Goal: Communication & Community: Answer question/provide support

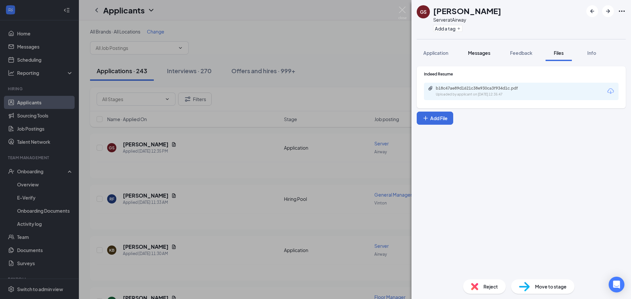
click at [495, 54] on button "Messages" at bounding box center [478, 53] width 35 height 16
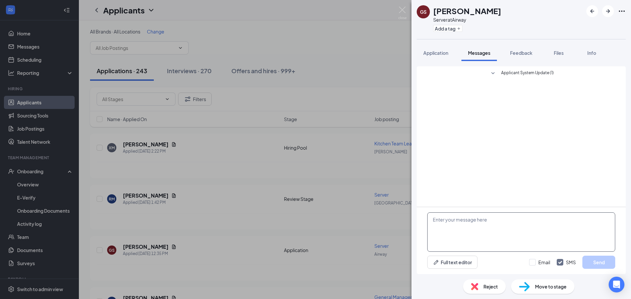
click at [448, 225] on textarea at bounding box center [521, 231] width 188 height 39
click at [366, 93] on div "[PERSON_NAME] Server at Airway Add a tag Application Messages Feedback Files In…" at bounding box center [315, 149] width 631 height 299
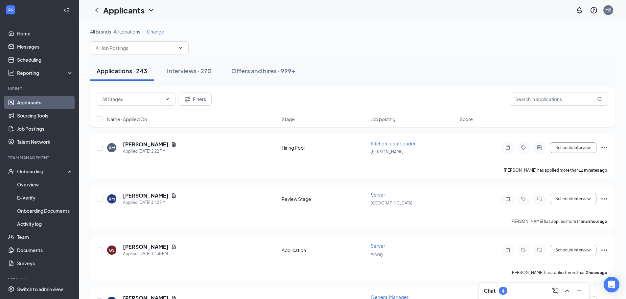
click at [512, 290] on div "Chat 4" at bounding box center [533, 291] width 100 height 11
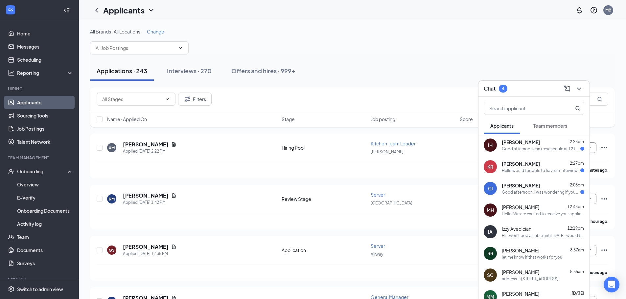
click at [515, 198] on div "CI [PERSON_NAME] 2:03pm Good afternoon, i was wondering if you guys have an int…" at bounding box center [533, 189] width 111 height 22
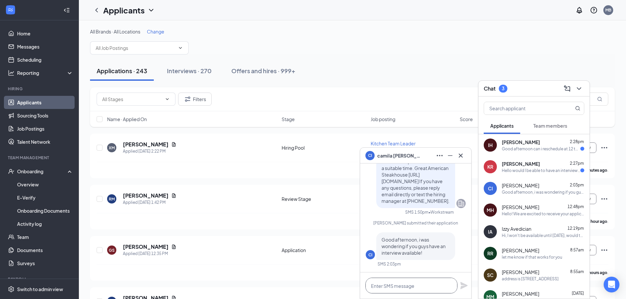
click at [422, 287] on textarea at bounding box center [411, 286] width 92 height 16
click at [203, 71] on div "Interviews · 270" at bounding box center [189, 71] width 45 height 8
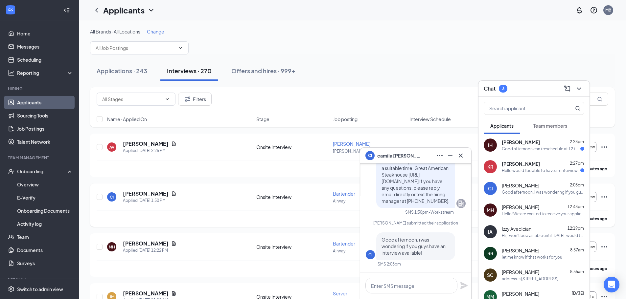
click at [172, 195] on icon "Document" at bounding box center [174, 193] width 4 height 4
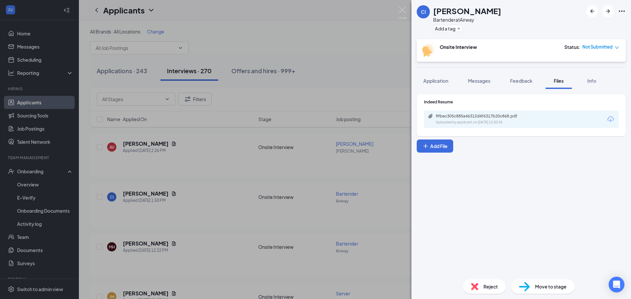
click at [478, 119] on div "9fbec305c885a46312d4f6317b20c868.pdf Uploaded by applicant on [DATE] 13:50:55" at bounding box center [481, 119] width 106 height 11
click at [327, 82] on div "CI [PERSON_NAME] Bartender at Airway Add a tag Onsite Interview Status : Not Su…" at bounding box center [315, 149] width 631 height 299
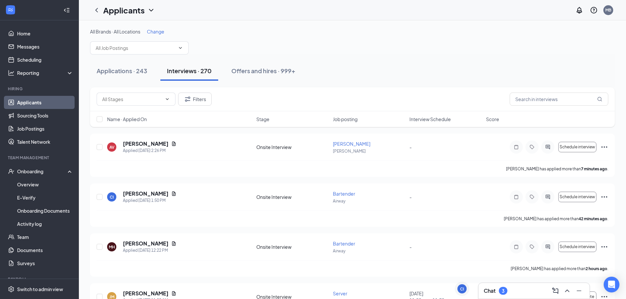
click at [499, 295] on div "Chat 3" at bounding box center [533, 291] width 100 height 11
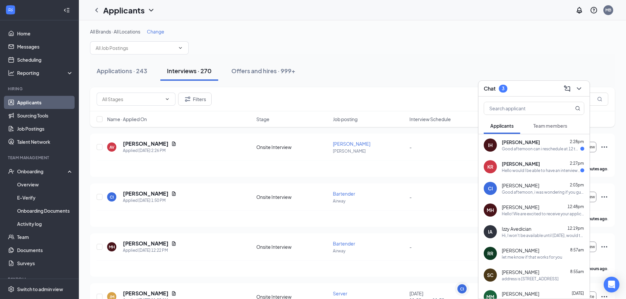
click at [519, 169] on div "Hello would I be able to have an interview [DATE] afternoon?" at bounding box center [540, 171] width 78 height 6
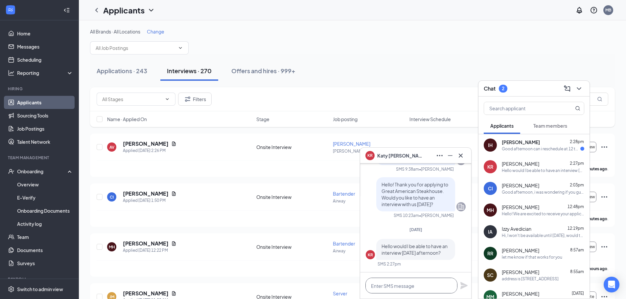
click at [404, 286] on textarea at bounding box center [411, 286] width 92 height 16
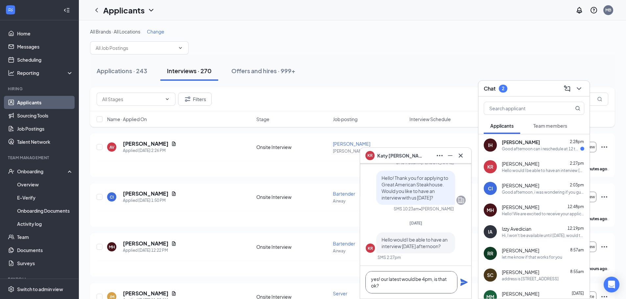
type textarea "yes! our latest would be 4pm, is that ok?"
click at [460, 278] on button at bounding box center [464, 282] width 8 height 8
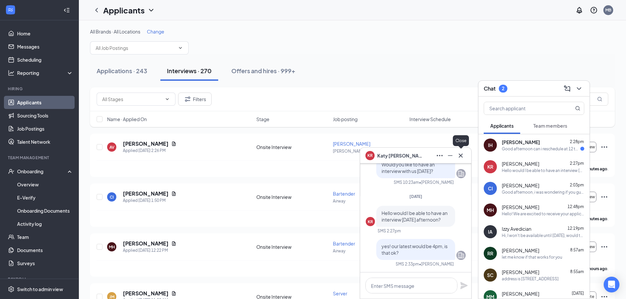
click at [461, 159] on icon "Cross" at bounding box center [460, 156] width 8 height 8
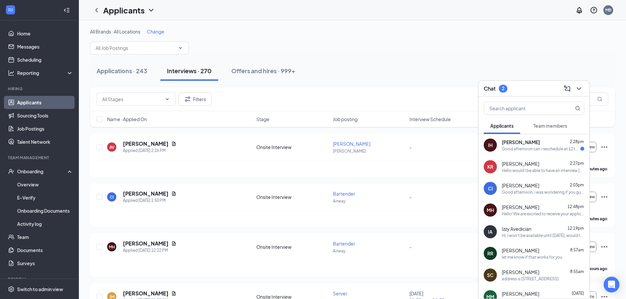
click at [513, 146] on div "Good afternoon can i reschedule at 12 tomorow i go in at 4,i work at [GEOGRAPHI…" at bounding box center [540, 149] width 78 height 6
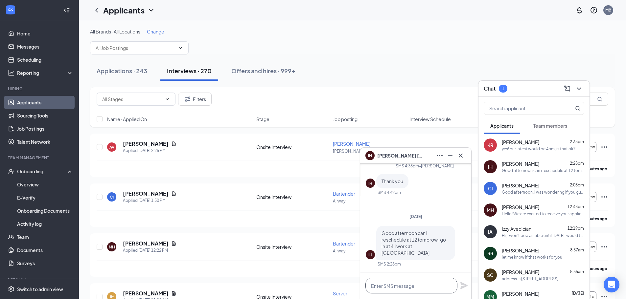
click at [411, 289] on textarea at bounding box center [411, 286] width 92 height 16
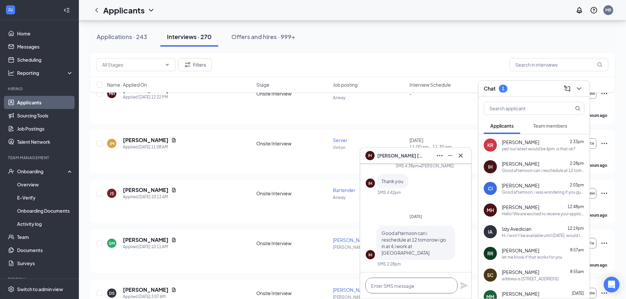
click at [439, 283] on textarea at bounding box center [411, 286] width 92 height 16
type textarea "e"
type textarea "yes thats fine"
click at [460, 282] on button at bounding box center [464, 286] width 8 height 8
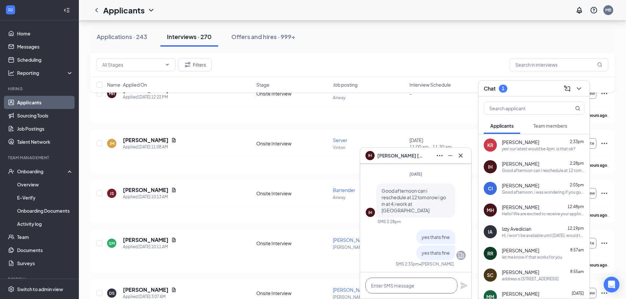
click at [431, 287] on textarea at bounding box center [411, 286] width 92 height 16
type textarea "see you [DATE] at 12:00pm"
click at [460, 282] on button at bounding box center [464, 286] width 8 height 8
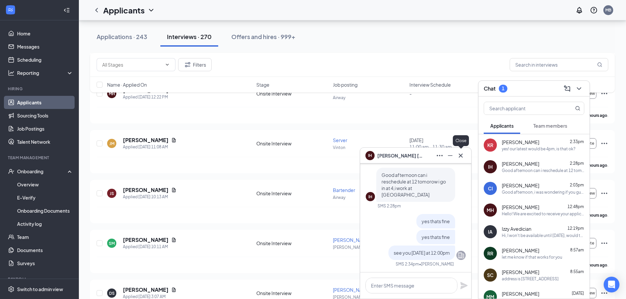
click at [456, 158] on icon "Cross" at bounding box center [460, 156] width 8 height 8
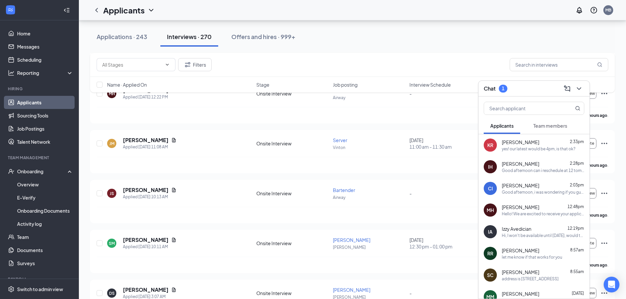
click at [542, 129] on div "Team members" at bounding box center [550, 125] width 34 height 7
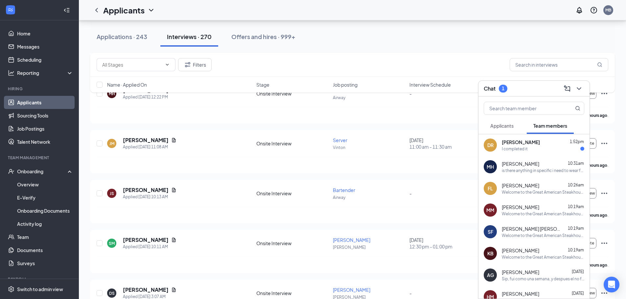
click at [502, 128] on span "Applicants" at bounding box center [501, 126] width 23 height 6
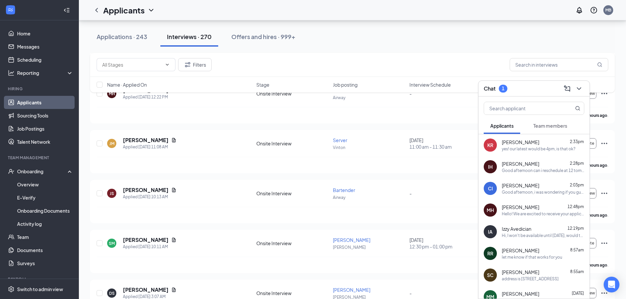
click at [534, 180] on div "CI [PERSON_NAME] 2:03pm Good afternoon, i was wondering if you guys have an int…" at bounding box center [533, 189] width 111 height 22
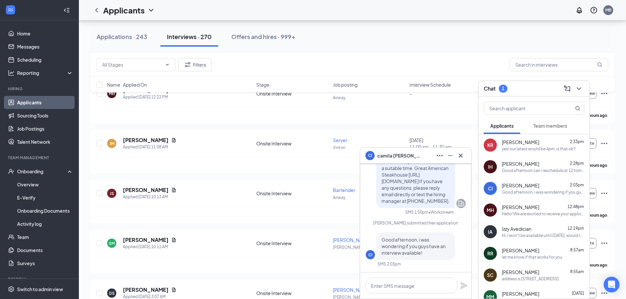
click at [532, 170] on div "Good afternoon can i reschedule at 12 tomorow i go in at 4,i work at [GEOGRAPHI…" at bounding box center [542, 171] width 82 height 6
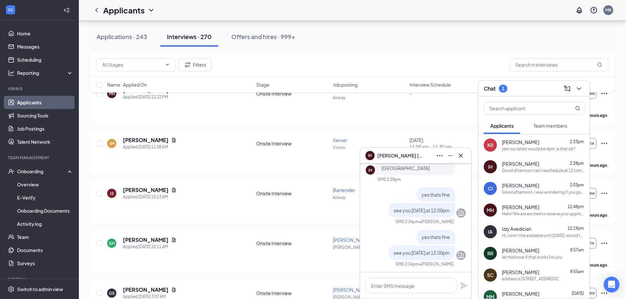
click at [544, 124] on span "Team members" at bounding box center [550, 126] width 34 height 6
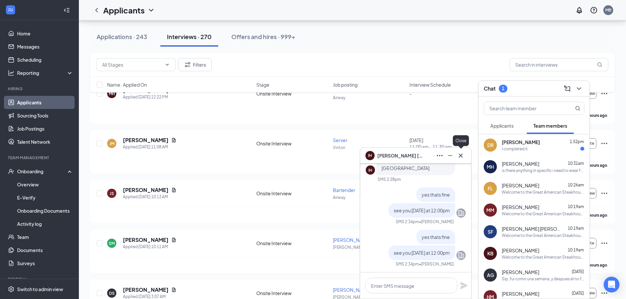
click at [457, 155] on icon "Cross" at bounding box center [460, 156] width 8 height 8
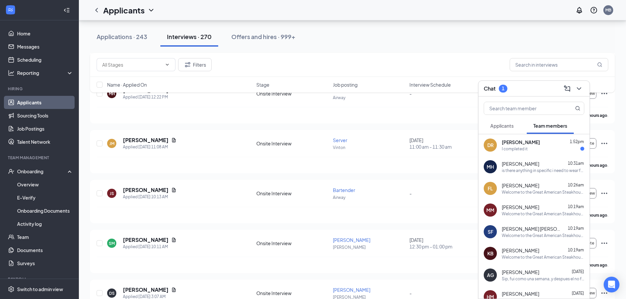
click at [508, 130] on button "Applicants" at bounding box center [501, 126] width 36 height 16
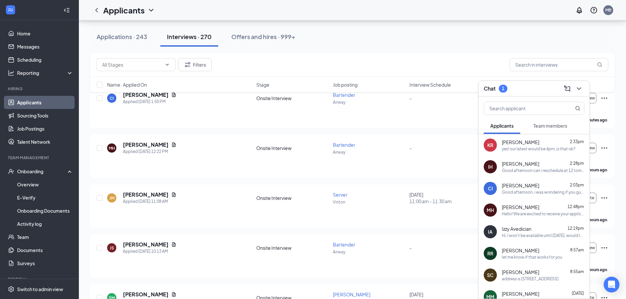
scroll to position [77, 0]
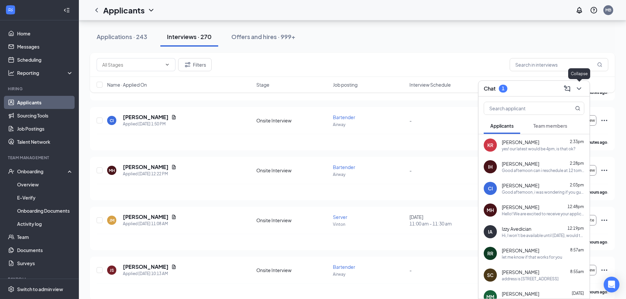
click at [578, 87] on icon "ChevronDown" at bounding box center [579, 89] width 8 height 8
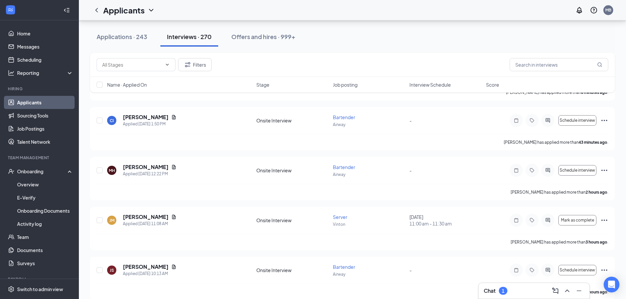
click at [522, 298] on div "Chat 1" at bounding box center [533, 291] width 111 height 16
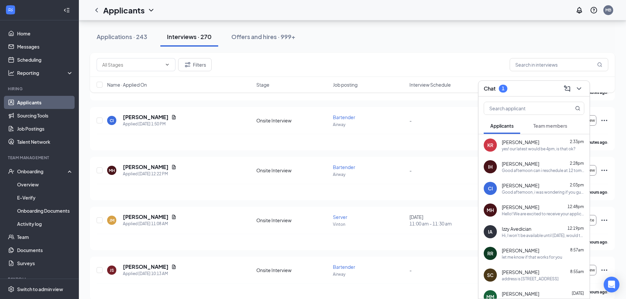
click at [545, 122] on button "Team members" at bounding box center [549, 126] width 47 height 16
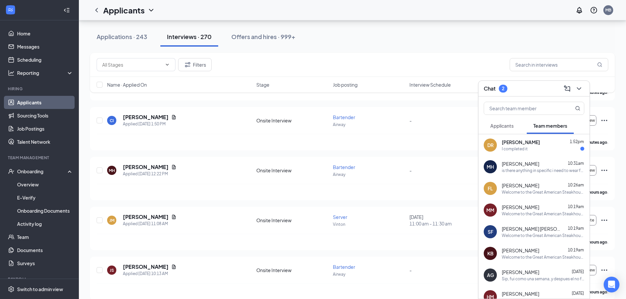
click at [510, 124] on span "Applicants" at bounding box center [501, 126] width 23 height 6
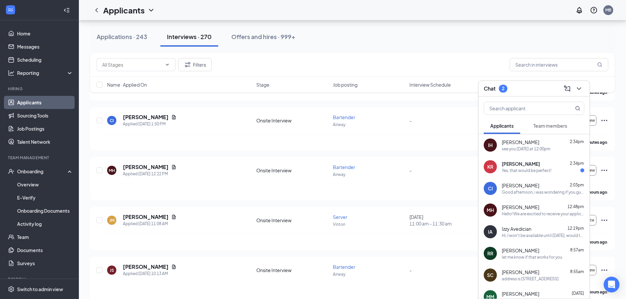
click at [537, 133] on button "Team members" at bounding box center [549, 126] width 47 height 16
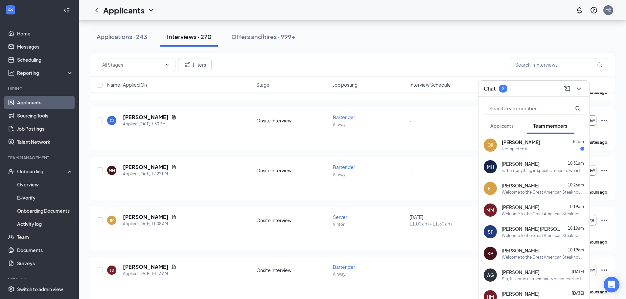
click at [511, 125] on span "Applicants" at bounding box center [501, 126] width 23 height 6
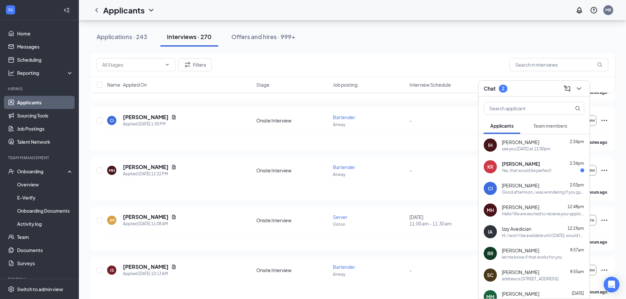
click at [539, 146] on div "see you [DATE] at 12:00pm" at bounding box center [525, 149] width 49 height 6
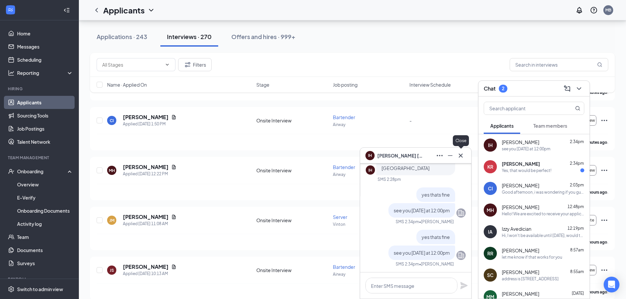
click at [462, 157] on icon "Cross" at bounding box center [460, 156] width 8 height 8
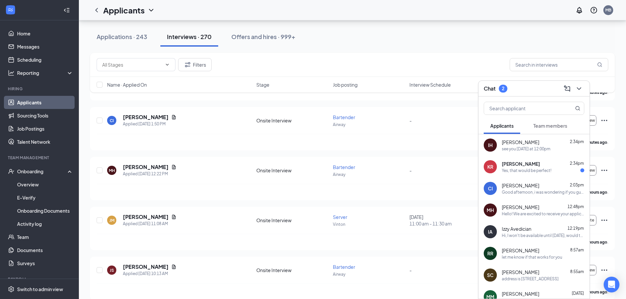
click at [519, 165] on span "[PERSON_NAME]" at bounding box center [520, 164] width 38 height 7
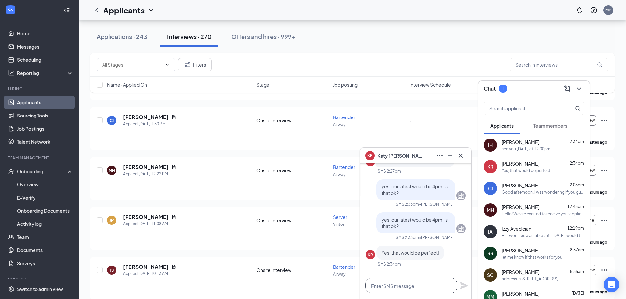
click at [401, 279] on textarea at bounding box center [411, 286] width 92 height 16
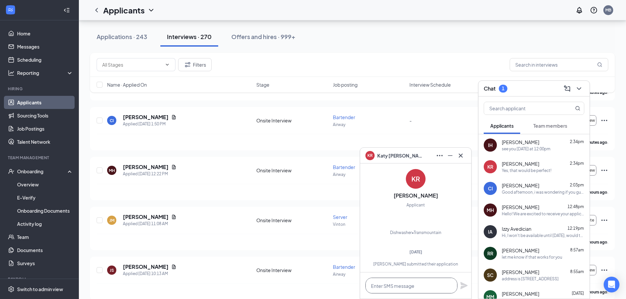
scroll to position [0, 0]
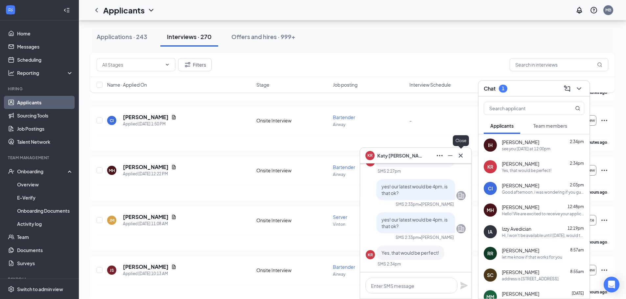
drag, startPoint x: 460, startPoint y: 155, endPoint x: 521, endPoint y: 115, distance: 72.6
click at [460, 155] on icon "Cross" at bounding box center [460, 155] width 4 height 4
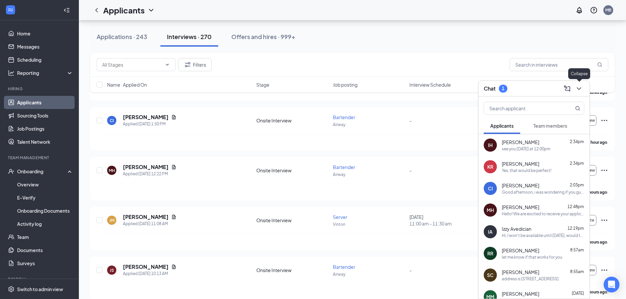
click at [583, 92] on div at bounding box center [578, 88] width 12 height 11
click at [581, 89] on icon "ChevronDown" at bounding box center [579, 89] width 8 height 8
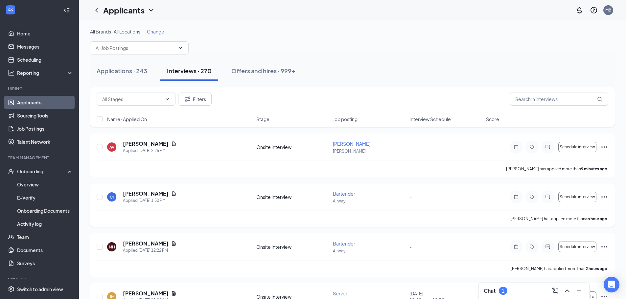
click at [166, 191] on div "[PERSON_NAME]" at bounding box center [150, 193] width 54 height 7
click at [172, 194] on icon "Document" at bounding box center [174, 193] width 4 height 4
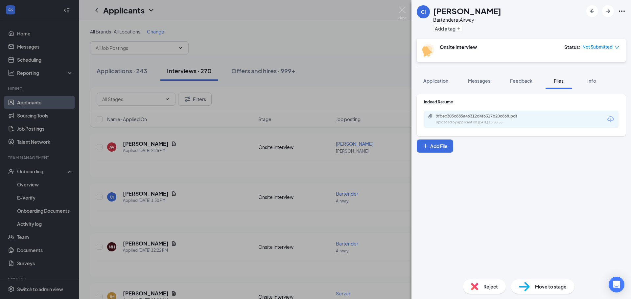
click at [173, 220] on div "CI [PERSON_NAME] Bartender at Airway Add a tag Onsite Interview Status : Not Su…" at bounding box center [315, 149] width 631 height 299
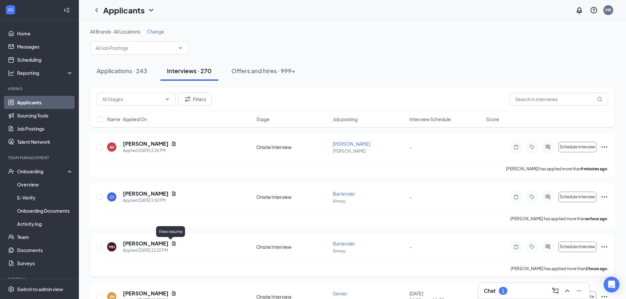
click at [172, 243] on icon "Document" at bounding box center [173, 243] width 5 height 5
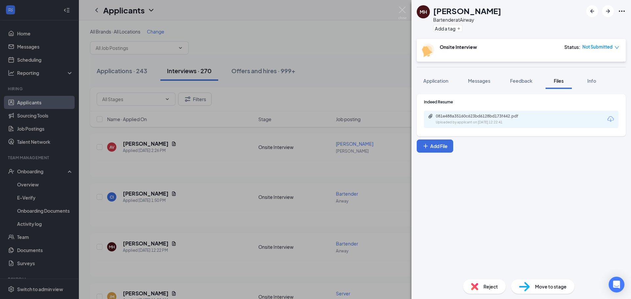
click at [524, 113] on div "081e488a35160c623bd6128bd173f442.pdf Uploaded by applicant on [DATE] 12:22:41" at bounding box center [521, 119] width 194 height 17
click at [515, 120] on div "081e488a35160c623bd6128bd173f442.pdf Uploaded by applicant on [DATE] 12:22:41" at bounding box center [481, 119] width 106 height 11
click at [472, 81] on span "Messages" at bounding box center [479, 81] width 22 height 6
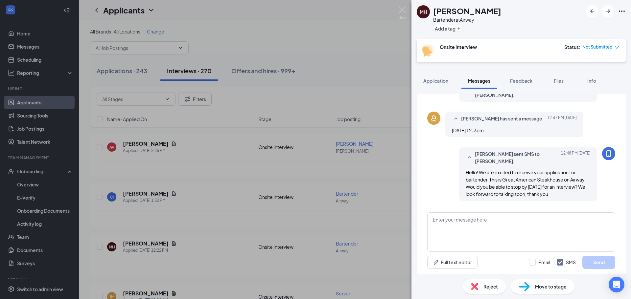
scroll to position [117, 0]
drag, startPoint x: 472, startPoint y: 172, endPoint x: 592, endPoint y: 211, distance: 126.1
click at [592, 211] on div "Applicant System Update (1) [PERSON_NAME] isn't able to schedule an interview. …" at bounding box center [520, 184] width 209 height 180
click at [340, 160] on div "MH [PERSON_NAME] Bartender at Airway Add a tag Onsite Interview Status : Not Su…" at bounding box center [315, 149] width 631 height 299
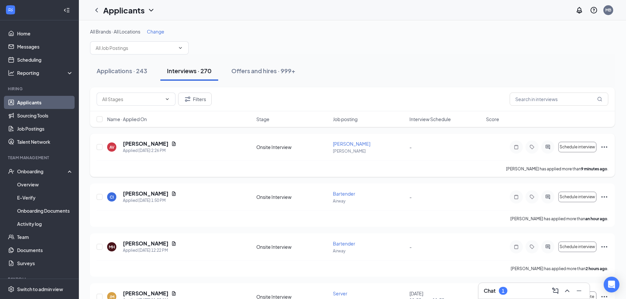
click at [137, 140] on div "AV [PERSON_NAME] Applied [DATE] 2:26 PM Onsite Interview [PERSON_NAME] [PERSON_…" at bounding box center [352, 155] width 524 height 43
click at [153, 194] on h5 "[PERSON_NAME]" at bounding box center [146, 193] width 46 height 7
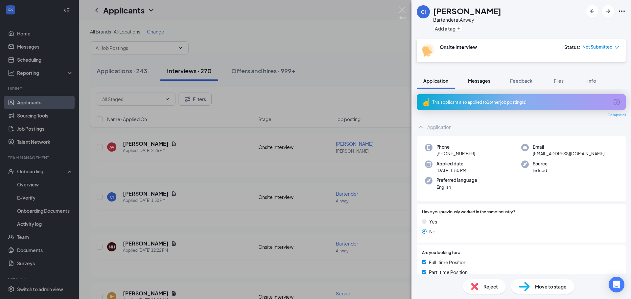
click at [467, 79] on button "Messages" at bounding box center [478, 81] width 35 height 16
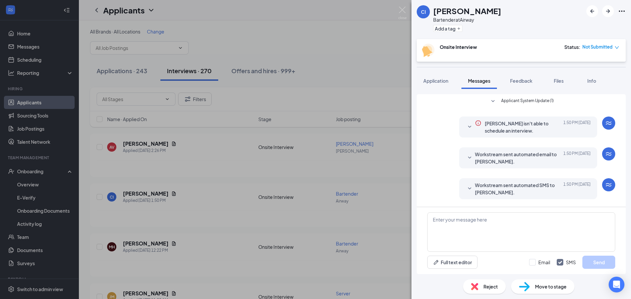
click at [560, 79] on span "Files" at bounding box center [558, 81] width 10 height 6
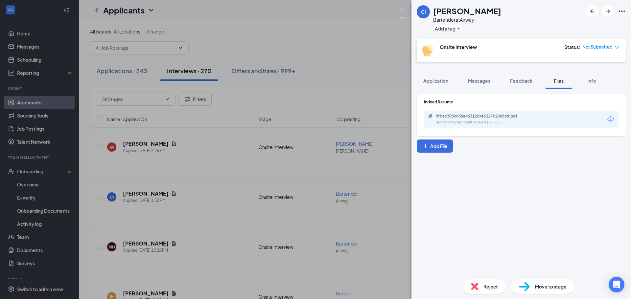
drag, startPoint x: 498, startPoint y: 105, endPoint x: 495, endPoint y: 110, distance: 5.7
click at [498, 105] on div "Indeed Resume 9fbec305c885a46312d4f6317b20c868.pdf Uploaded by applicant on [DA…" at bounding box center [521, 113] width 194 height 29
click at [490, 113] on div "9fbec305c885a46312d4f6317b20c868.pdf Uploaded by applicant on [DATE] 13:50:55" at bounding box center [521, 119] width 194 height 17
click at [510, 116] on div "9fbec305c885a46312d4f6317b20c868.pdf" at bounding box center [481, 116] width 92 height 5
click at [483, 283] on span "Reject" at bounding box center [490, 286] width 14 height 7
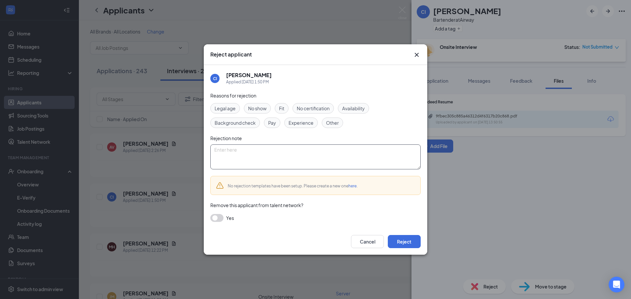
click at [259, 147] on textarea at bounding box center [315, 157] width 210 height 25
paste textarea "Dear [ ], Thank you for your interest in joining the team at [GEOGRAPHIC_DATA].…"
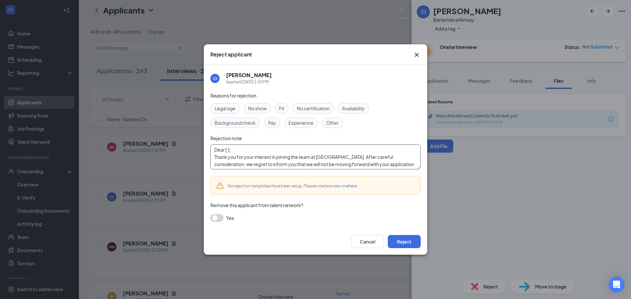
click at [228, 150] on textarea "Dear [ ], Thank you for your interest in joining the team at [GEOGRAPHIC_DATA].…" at bounding box center [315, 157] width 210 height 25
click at [230, 149] on textarea "Dear [ ], Thank you for your interest in joining the team at [GEOGRAPHIC_DATA].…" at bounding box center [315, 157] width 210 height 25
type textarea "Dear [PERSON_NAME], Thank you for your interest in joining the team at [GEOGRAP…"
click at [399, 250] on div "Cancel Reject" at bounding box center [315, 242] width 223 height 26
click at [399, 242] on button "Reject" at bounding box center [404, 241] width 33 height 13
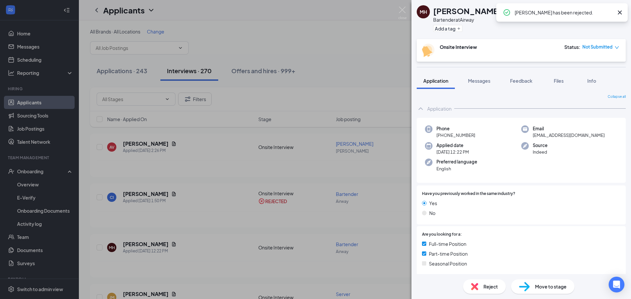
click at [320, 47] on div "MH [PERSON_NAME] Bartender at Airway Add a tag Onsite Interview Status : Not Su…" at bounding box center [315, 149] width 631 height 299
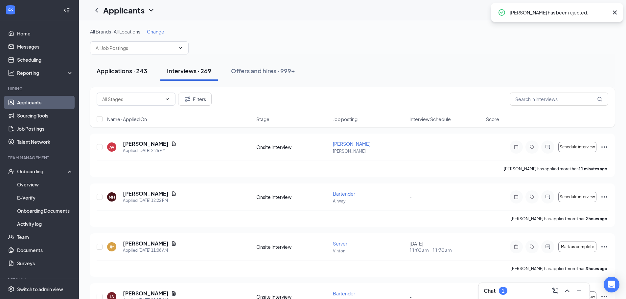
click at [145, 71] on div "Applications · 243" at bounding box center [122, 71] width 51 height 8
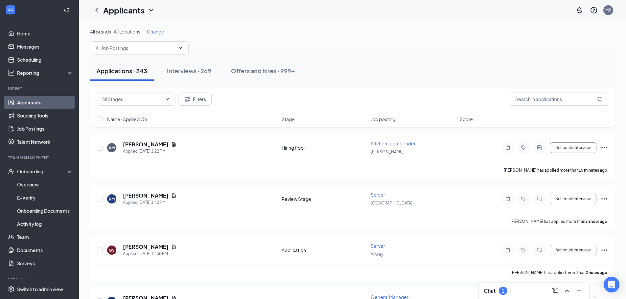
click at [507, 294] on div "Chat 1" at bounding box center [495, 291] width 24 height 8
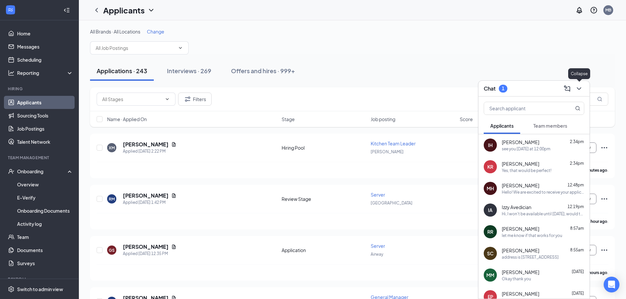
click at [581, 88] on icon "ChevronDown" at bounding box center [578, 88] width 4 height 3
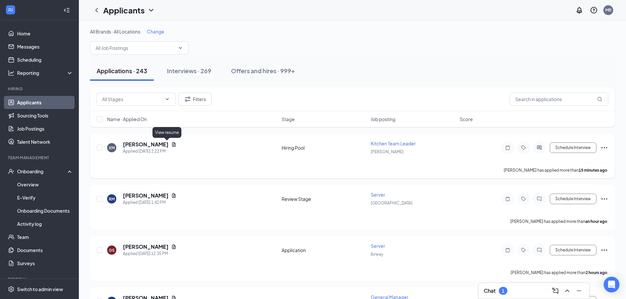
click at [172, 143] on icon "Document" at bounding box center [174, 144] width 4 height 4
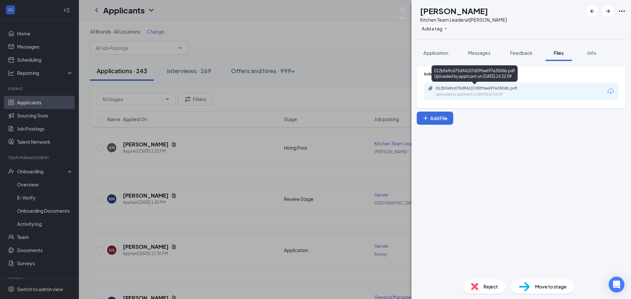
click at [463, 91] on div "012bfa9cd75d94107d5ff6e697e3506b.pdf Uploaded by applicant on [DATE] 14:22:09" at bounding box center [481, 91] width 106 height 11
click at [474, 49] on button "Messages" at bounding box center [478, 53] width 35 height 16
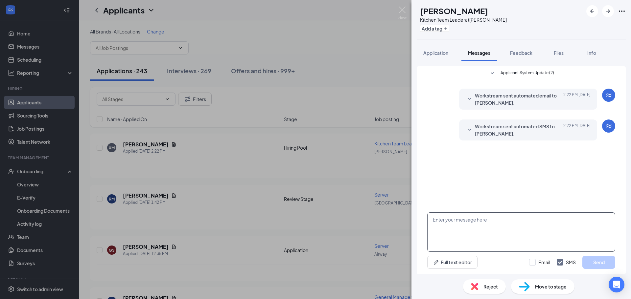
click at [451, 245] on textarea at bounding box center [521, 231] width 188 height 39
click at [500, 289] on div "Reject" at bounding box center [484, 286] width 43 height 14
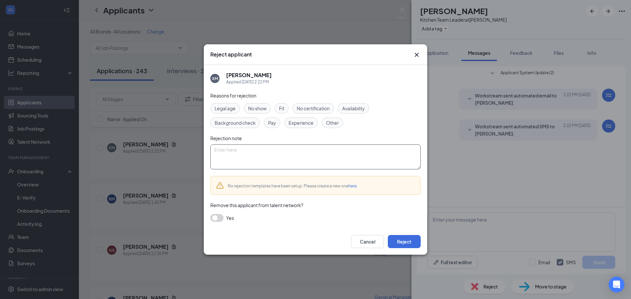
click at [290, 162] on textarea at bounding box center [315, 157] width 210 height 25
click at [416, 56] on icon "Cross" at bounding box center [416, 55] width 8 height 8
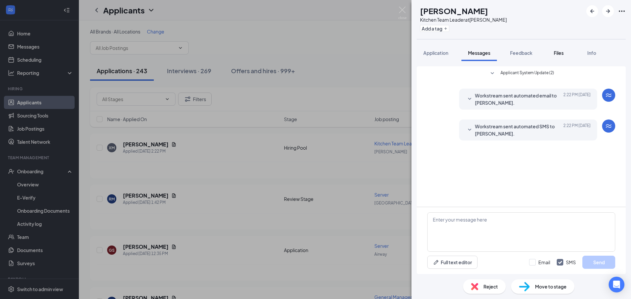
click at [556, 49] on button "Files" at bounding box center [558, 53] width 26 height 16
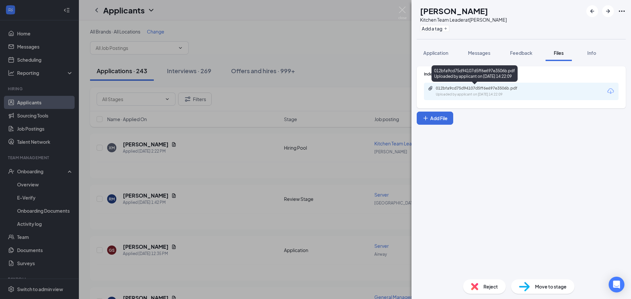
click at [482, 96] on div "Uploaded by applicant on [DATE] 14:22:09" at bounding box center [484, 94] width 99 height 5
click at [476, 49] on button "Messages" at bounding box center [478, 53] width 35 height 16
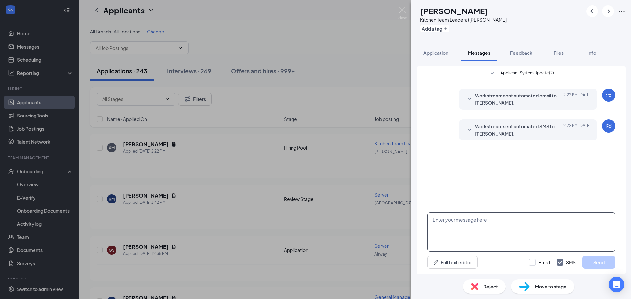
click at [461, 229] on textarea at bounding box center [521, 231] width 188 height 39
click at [393, 75] on div "XM [PERSON_NAME] Kitchen Team Leader at [PERSON_NAME] Add a tag Application Mes…" at bounding box center [315, 149] width 631 height 299
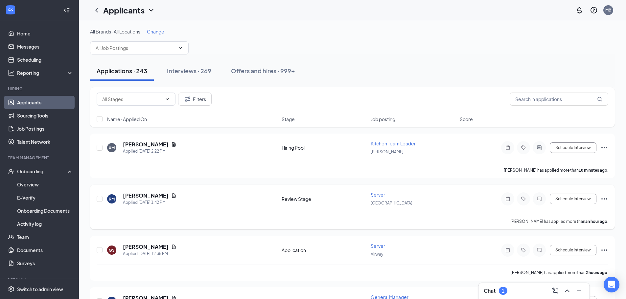
click at [171, 194] on icon "Document" at bounding box center [173, 195] width 5 height 5
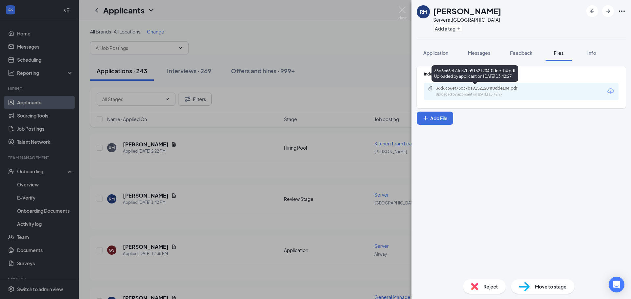
click at [466, 93] on div "Uploaded by applicant on [DATE] 13:42:27" at bounding box center [484, 94] width 99 height 5
click at [480, 62] on div "Indeed Resume 36d6c66ef73c37ba91521204f0dde104.pdf Uploaded by applicant on [DA…" at bounding box center [520, 167] width 219 height 213
click at [480, 58] on button "Messages" at bounding box center [478, 53] width 35 height 16
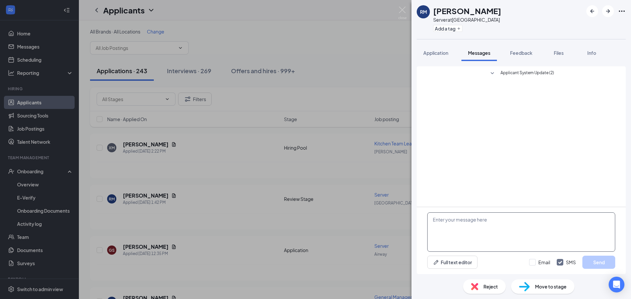
click at [470, 237] on textarea at bounding box center [521, 231] width 188 height 39
click at [383, 188] on div "RM [PERSON_NAME] Server at [GEOGRAPHIC_DATA] Add a tag Application Messages Fee…" at bounding box center [315, 149] width 631 height 299
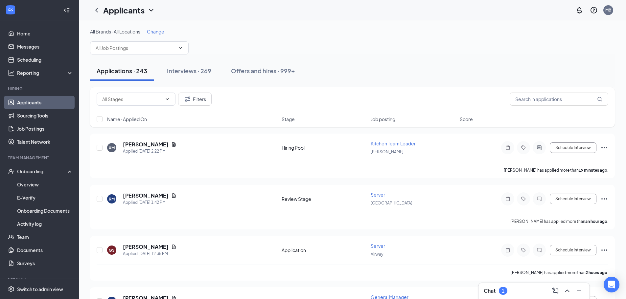
click at [491, 285] on div "Chat 1" at bounding box center [533, 291] width 111 height 16
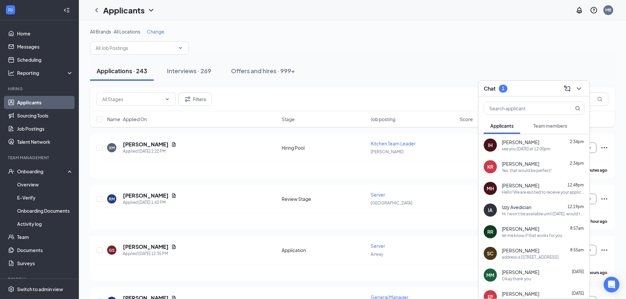
click at [576, 125] on div "Applicants Team members" at bounding box center [533, 126] width 100 height 16
click at [573, 127] on button "Team members" at bounding box center [549, 126] width 47 height 16
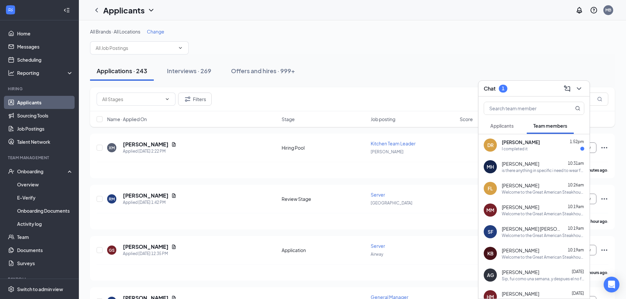
click at [501, 123] on span "Applicants" at bounding box center [501, 126] width 23 height 6
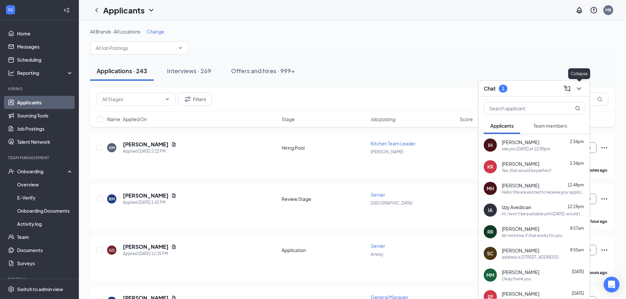
click at [578, 89] on icon "ChevronDown" at bounding box center [579, 89] width 8 height 8
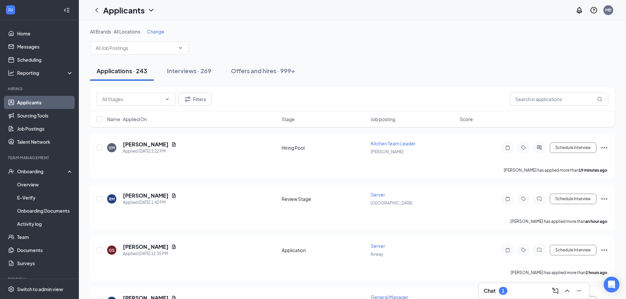
click at [511, 295] on div "Chat 1" at bounding box center [533, 291] width 100 height 11
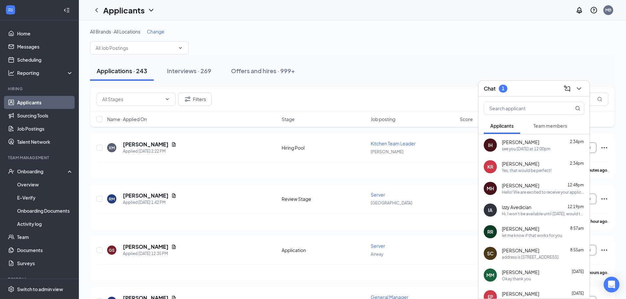
click at [533, 126] on span "Team members" at bounding box center [550, 126] width 34 height 6
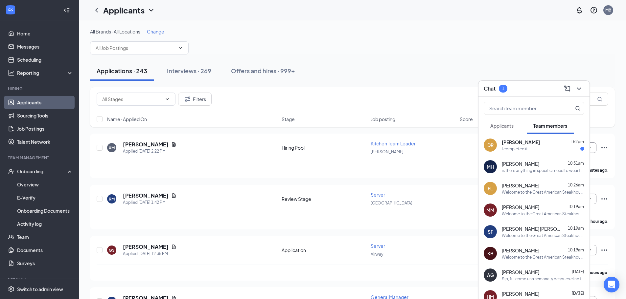
click at [502, 130] on button "Applicants" at bounding box center [501, 126] width 36 height 16
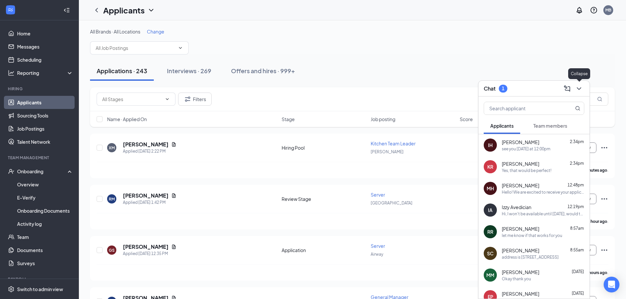
click at [581, 91] on icon "ChevronDown" at bounding box center [579, 89] width 8 height 8
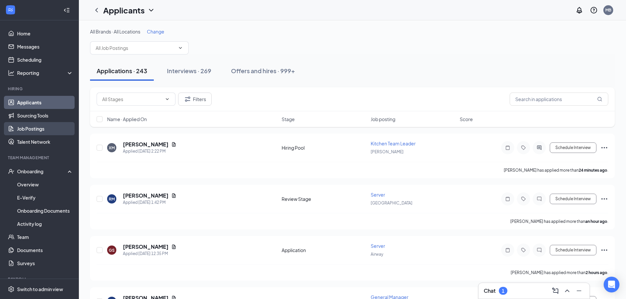
click at [40, 130] on link "Job Postings" at bounding box center [45, 128] width 56 height 13
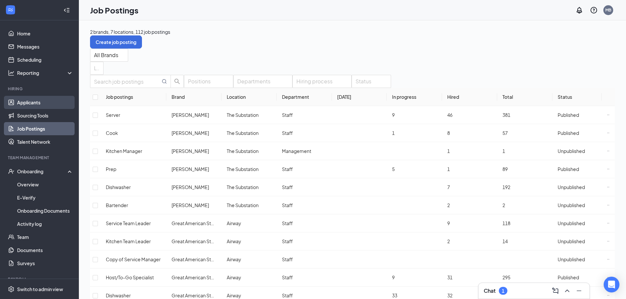
click at [31, 103] on link "Applicants" at bounding box center [45, 102] width 56 height 13
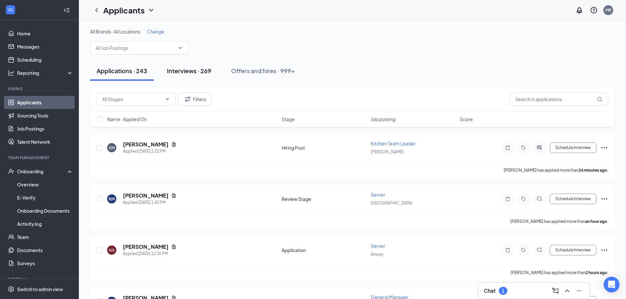
click at [214, 71] on button "Interviews · 269" at bounding box center [188, 71] width 57 height 20
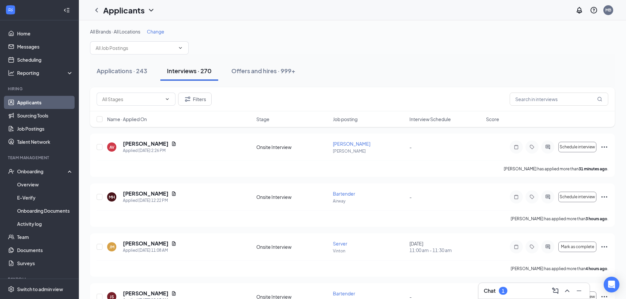
click at [501, 288] on div "1" at bounding box center [503, 291] width 9 height 8
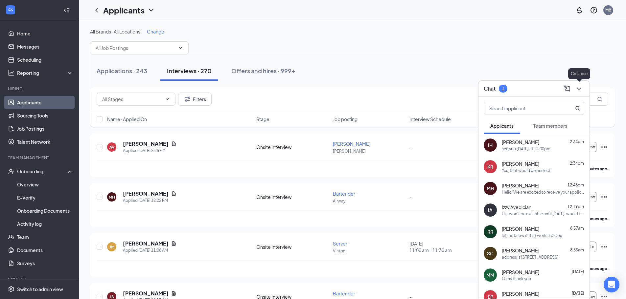
click at [576, 92] on icon "ChevronDown" at bounding box center [579, 89] width 8 height 8
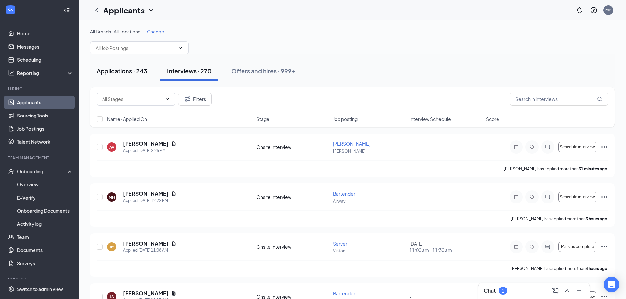
click at [122, 75] on button "Applications · 243" at bounding box center [122, 71] width 64 height 20
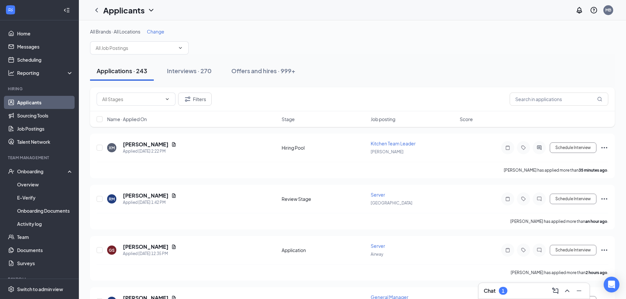
click at [499, 293] on div "Chat 1" at bounding box center [495, 291] width 24 height 8
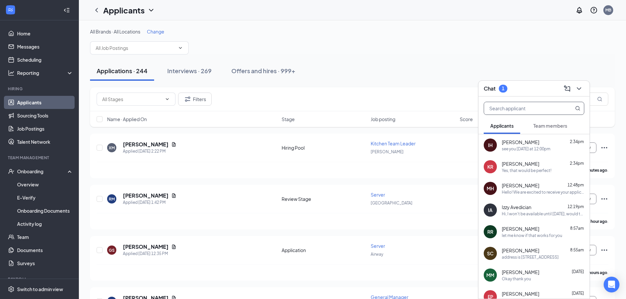
click at [558, 112] on input "text" at bounding box center [523, 108] width 78 height 12
click at [556, 121] on button "Team members" at bounding box center [549, 126] width 47 height 16
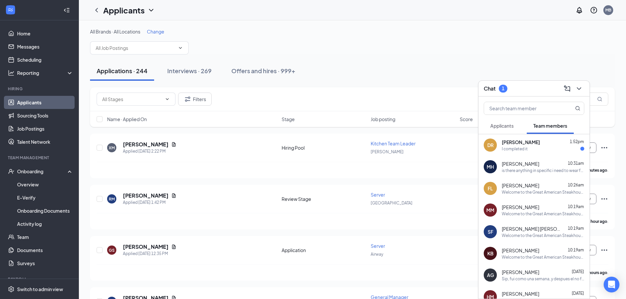
click at [501, 124] on span "Applicants" at bounding box center [501, 126] width 23 height 6
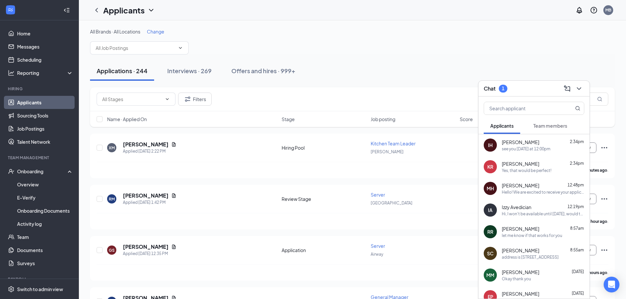
click at [585, 88] on div "Chat 1" at bounding box center [533, 89] width 111 height 16
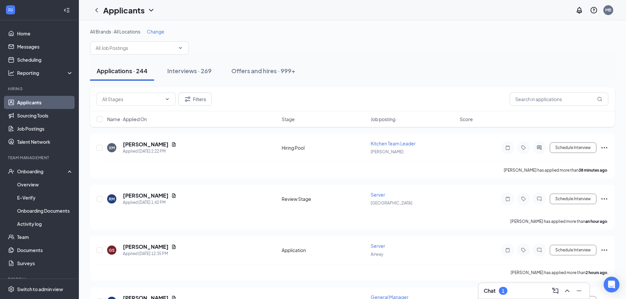
click at [582, 88] on div "Filters" at bounding box center [352, 99] width 524 height 24
click at [204, 76] on button "Interviews · 269" at bounding box center [189, 71] width 57 height 20
